Goal: Transaction & Acquisition: Book appointment/travel/reservation

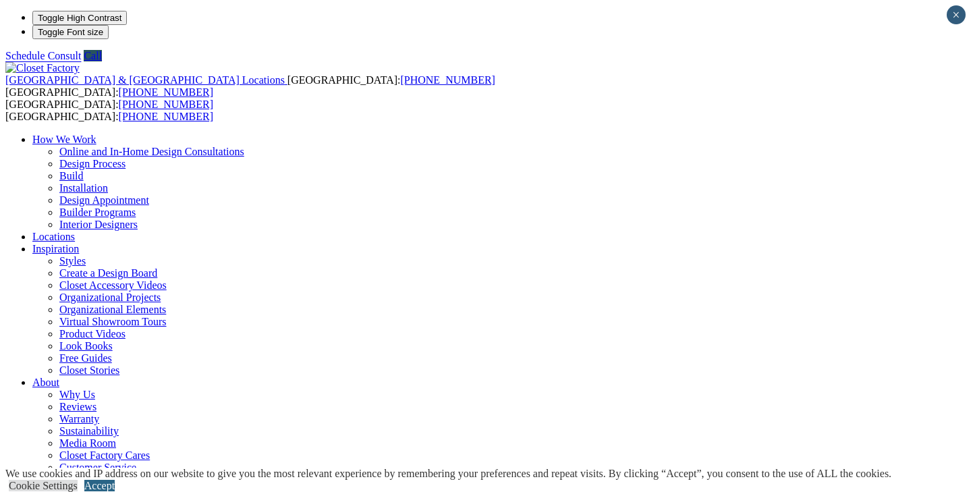
click at [115, 480] on link "Accept" at bounding box center [99, 485] width 30 height 11
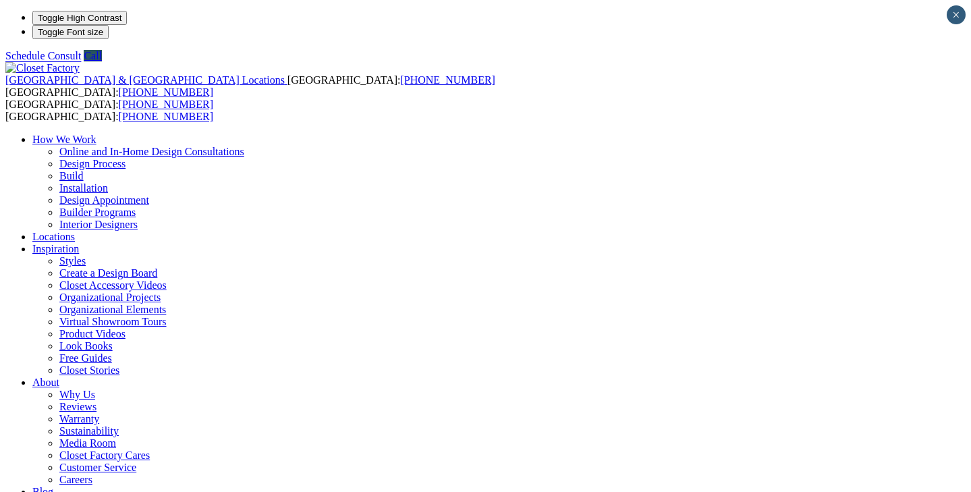
scroll to position [2, 0]
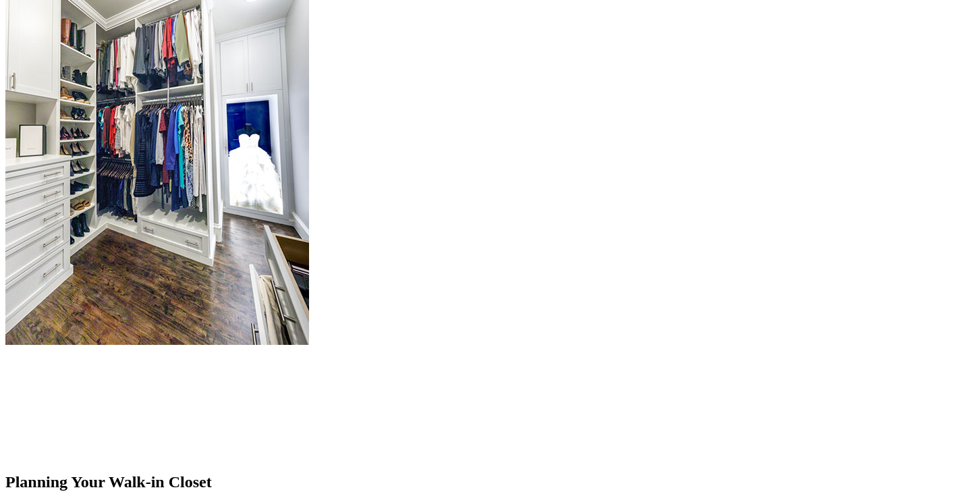
scroll to position [1671, 0]
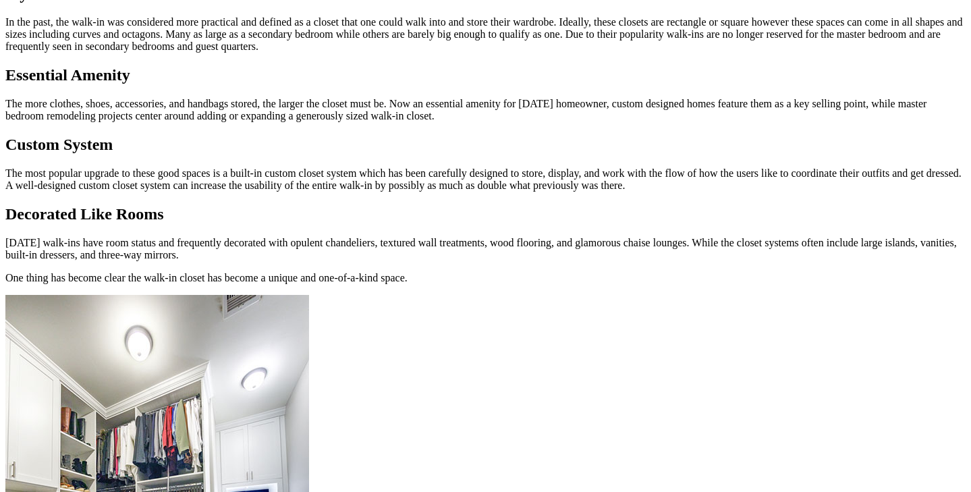
scroll to position [1208, 0]
